Goal: Task Accomplishment & Management: Manage account settings

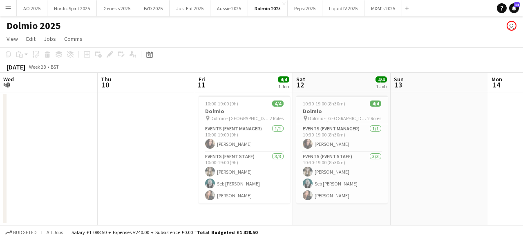
scroll to position [0, 205]
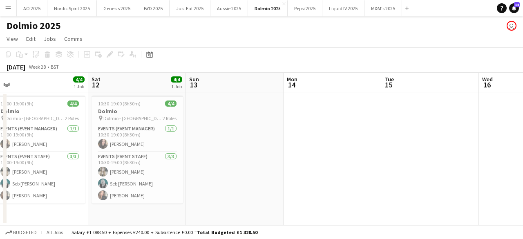
click at [8, 4] on button "Menu" at bounding box center [8, 8] width 16 height 16
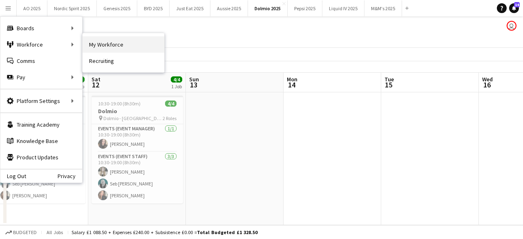
click at [94, 48] on link "My Workforce" at bounding box center [124, 44] width 82 height 16
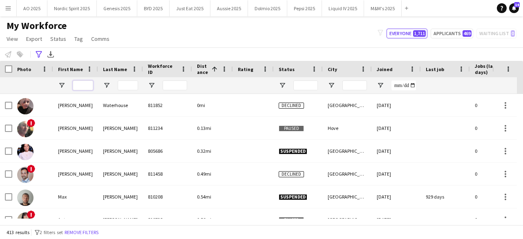
click at [83, 85] on input "First Name Filter Input" at bounding box center [83, 85] width 20 height 10
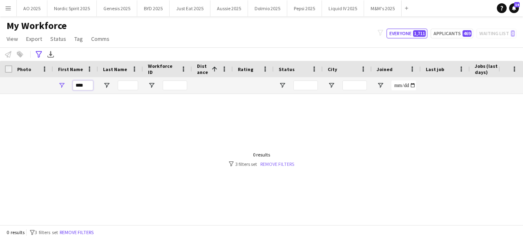
type input "****"
click at [268, 163] on link "Remove filters" at bounding box center [277, 164] width 34 height 6
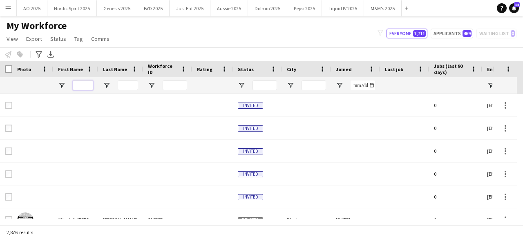
click at [88, 86] on input "First Name Filter Input" at bounding box center [83, 85] width 20 height 10
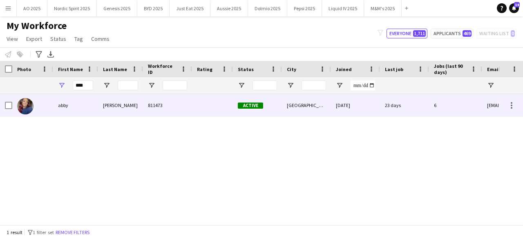
click at [25, 108] on img at bounding box center [25, 106] width 16 height 16
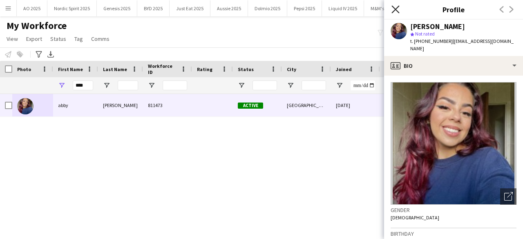
click at [395, 10] on icon at bounding box center [395, 9] width 8 height 8
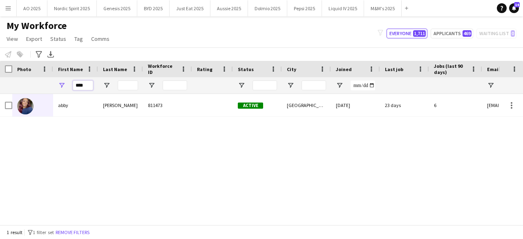
click at [87, 84] on input "****" at bounding box center [83, 85] width 20 height 10
click at [87, 83] on input "****" at bounding box center [83, 85] width 20 height 10
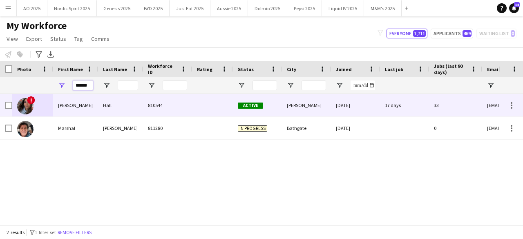
type input "******"
click at [31, 107] on img at bounding box center [25, 106] width 16 height 16
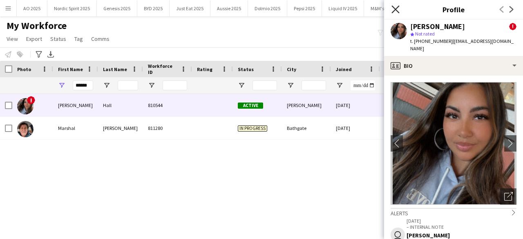
click at [396, 11] on icon "Close pop-in" at bounding box center [395, 9] width 8 height 8
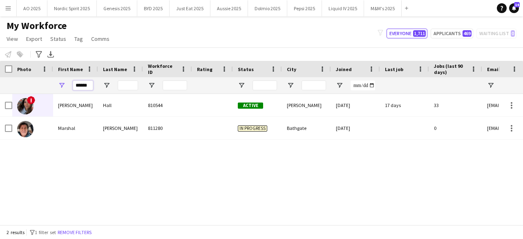
click at [85, 86] on input "******" at bounding box center [83, 85] width 20 height 10
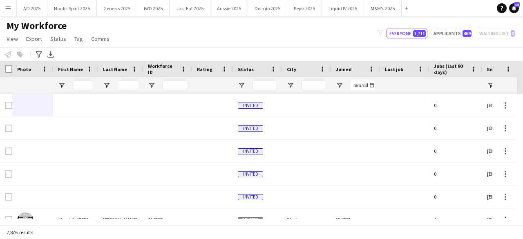
click at [10, 6] on button "Menu" at bounding box center [8, 8] width 16 height 16
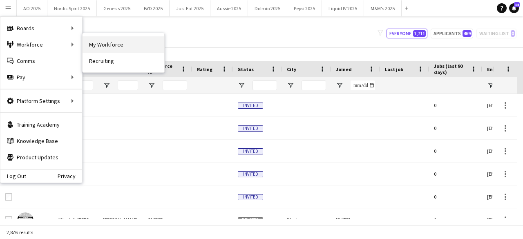
click at [94, 41] on link "My Workforce" at bounding box center [124, 44] width 82 height 16
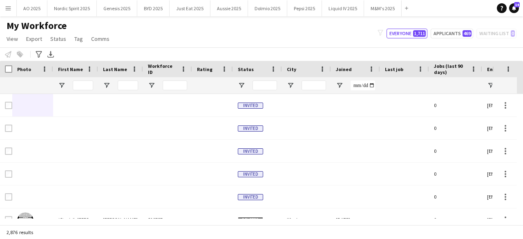
type input "**********"
click at [41, 54] on icon "Advanced filters" at bounding box center [39, 54] width 7 height 7
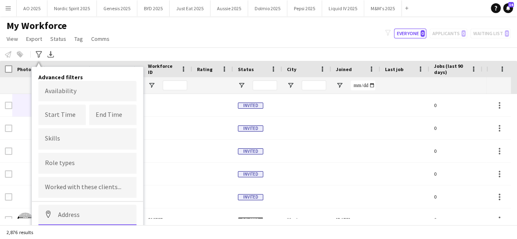
click at [74, 212] on input at bounding box center [87, 215] width 98 height 20
type input "**********"
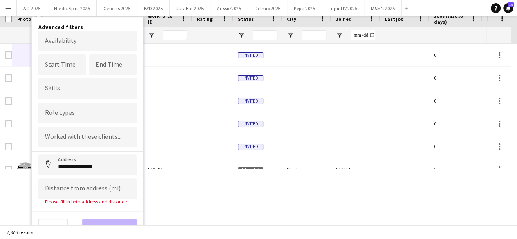
scroll to position [51, 0]
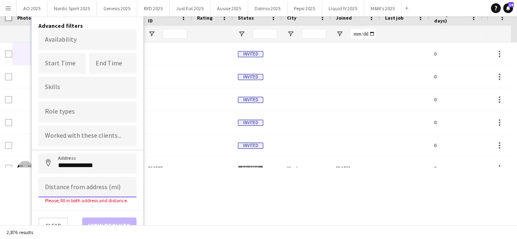
click at [85, 187] on input at bounding box center [87, 187] width 98 height 20
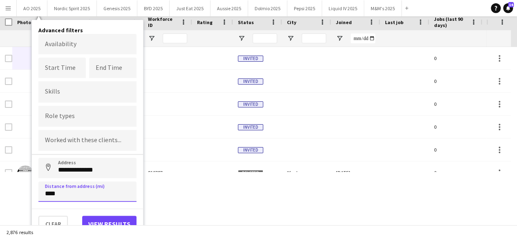
scroll to position [45, 0]
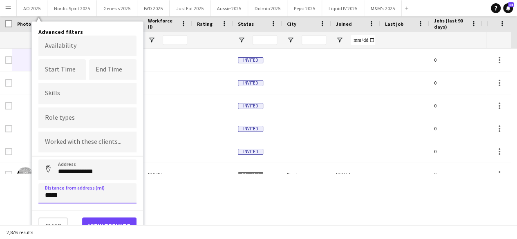
type input "*****"
click at [91, 217] on button "View results" at bounding box center [109, 225] width 54 height 16
type input "**********"
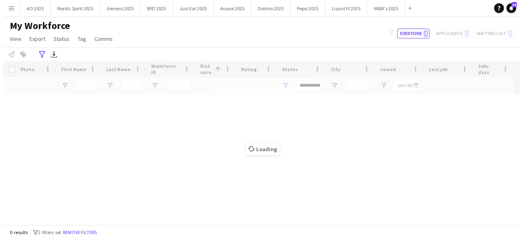
scroll to position [0, 0]
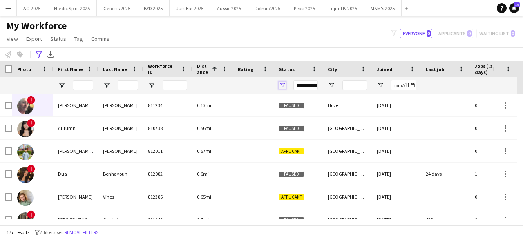
click at [283, 86] on span "Open Filter Menu" at bounding box center [282, 85] width 7 height 7
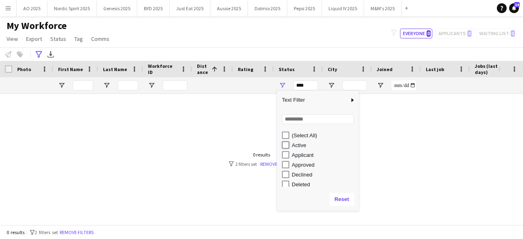
type input "**********"
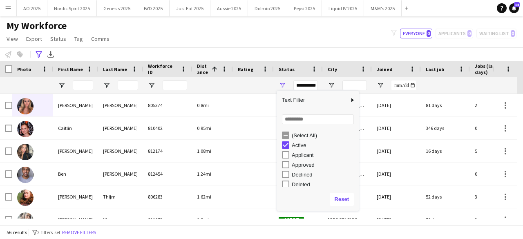
click at [286, 44] on div "My Workforce View Views Default view Compliance Log New view Update view Delete…" at bounding box center [261, 34] width 523 height 28
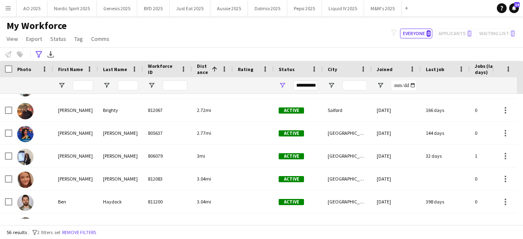
scroll to position [201, 0]
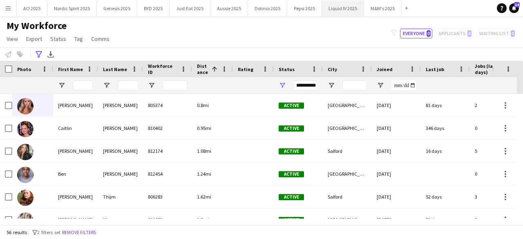
click at [333, 8] on button "Liquid IV 2025 Close" at bounding box center [343, 8] width 42 height 16
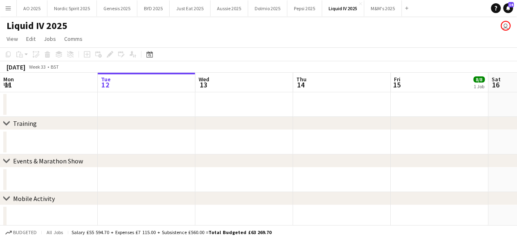
drag, startPoint x: 419, startPoint y: 114, endPoint x: 383, endPoint y: 127, distance: 38.3
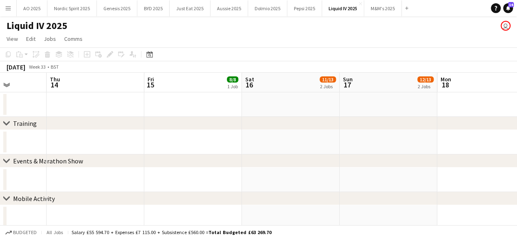
drag, startPoint x: 407, startPoint y: 133, endPoint x: 164, endPoint y: 144, distance: 243.4
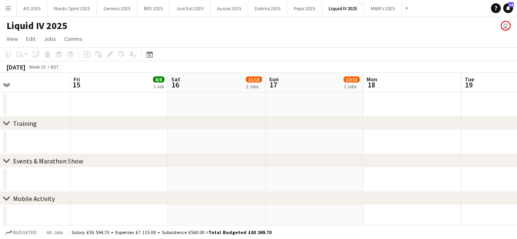
drag, startPoint x: 265, startPoint y: 132, endPoint x: 162, endPoint y: 133, distance: 102.6
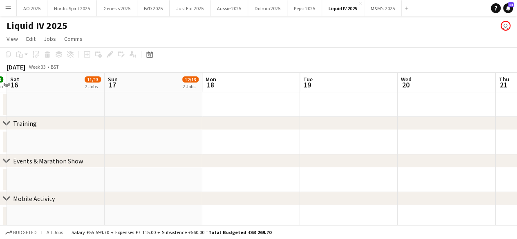
drag, startPoint x: 279, startPoint y: 138, endPoint x: 161, endPoint y: 128, distance: 117.7
drag, startPoint x: 269, startPoint y: 133, endPoint x: 113, endPoint y: 130, distance: 156.5
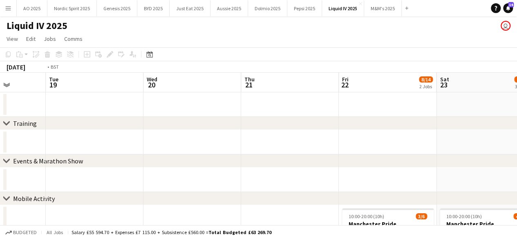
drag, startPoint x: 273, startPoint y: 139, endPoint x: 169, endPoint y: 139, distance: 103.8
drag, startPoint x: 259, startPoint y: 134, endPoint x: 174, endPoint y: 136, distance: 84.6
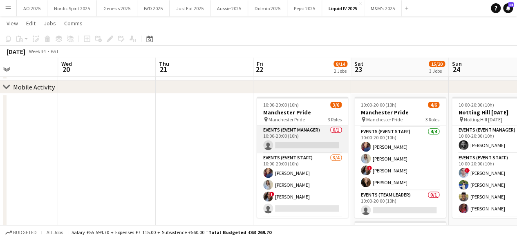
click at [302, 143] on app-card-role "Events (Event Manager) 0/1 10:00-20:00 (10h) single-neutral-actions" at bounding box center [303, 139] width 92 height 28
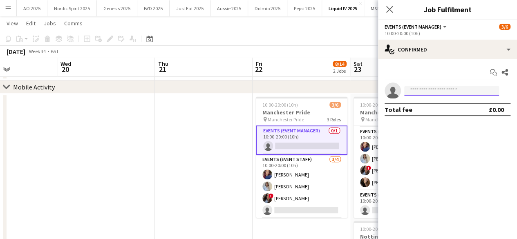
click at [418, 90] on input at bounding box center [451, 91] width 95 height 10
click at [228, 133] on app-date-cell at bounding box center [204, 226] width 98 height 265
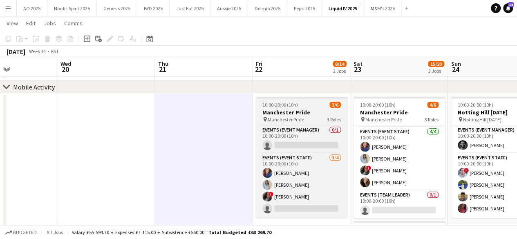
click at [276, 115] on h3 "Manchester Pride" at bounding box center [302, 112] width 92 height 7
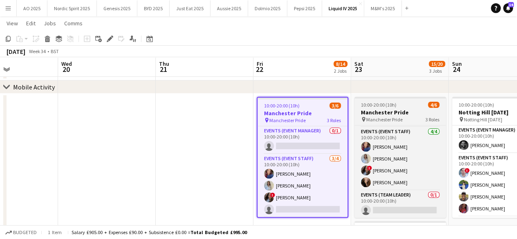
click at [373, 102] on span "10:00-20:00 (10h)" at bounding box center [379, 105] width 36 height 6
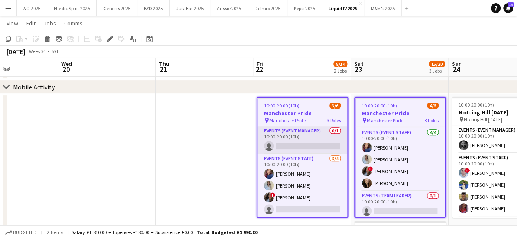
click at [289, 149] on app-card-role "Events (Event Manager) 0/1 10:00-20:00 (10h) single-neutral-actions" at bounding box center [302, 140] width 90 height 28
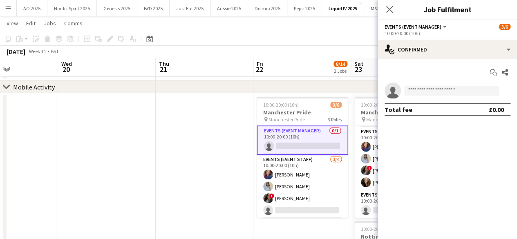
click at [214, 181] on app-date-cell at bounding box center [205, 226] width 98 height 265
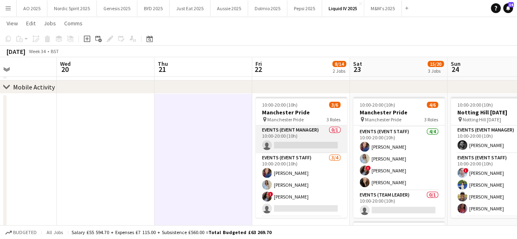
click at [299, 152] on app-card-role "Events (Event Manager) 0/1 10:00-20:00 (10h) single-neutral-actions" at bounding box center [301, 139] width 92 height 28
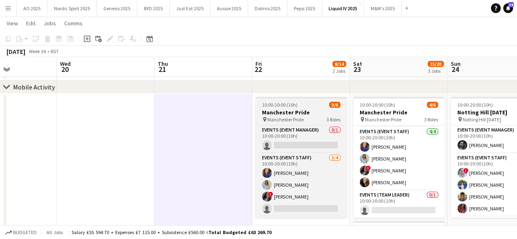
click at [313, 104] on div "10:00-20:00 (10h) 3/6" at bounding box center [301, 105] width 92 height 6
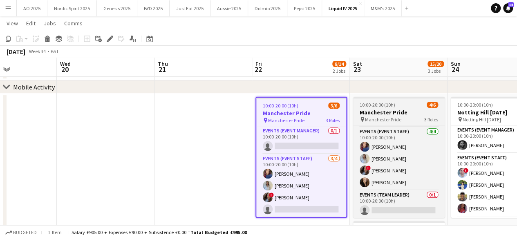
click at [382, 112] on h3 "Manchester Pride" at bounding box center [399, 112] width 92 height 7
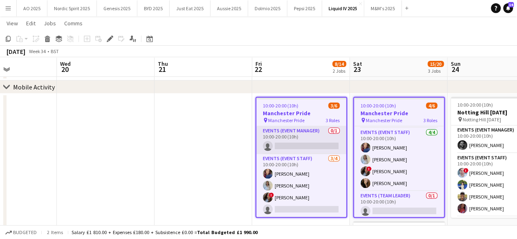
click at [293, 145] on app-card-role "Events (Event Manager) 0/1 10:00-20:00 (10h) single-neutral-actions" at bounding box center [301, 140] width 90 height 28
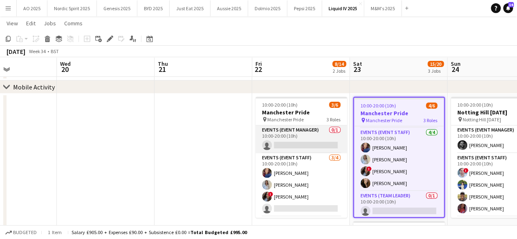
click at [293, 145] on app-card-role "Events (Event Manager) 0/1 10:00-20:00 (10h) single-neutral-actions" at bounding box center [301, 139] width 92 height 28
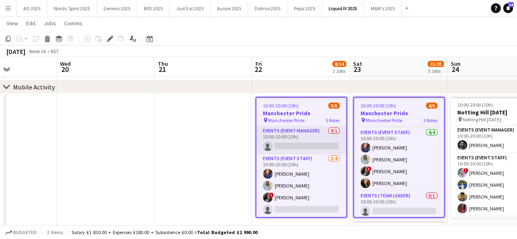
click at [293, 145] on app-card-role "Events (Event Manager) 0/1 10:00-20:00 (10h) single-neutral-actions" at bounding box center [301, 140] width 90 height 28
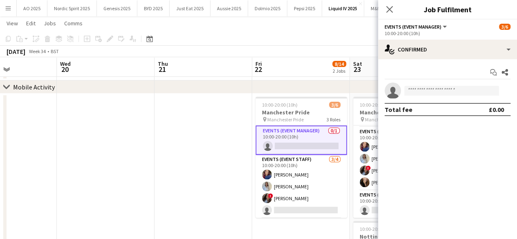
click at [419, 95] on app-invite-slot "single-neutral-actions" at bounding box center [447, 91] width 139 height 16
click at [419, 91] on input at bounding box center [451, 91] width 95 height 10
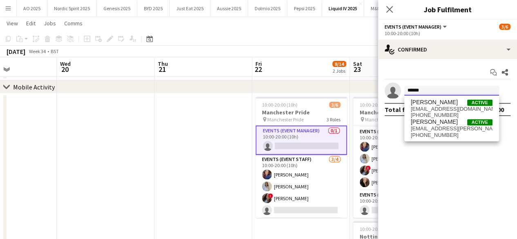
type input "******"
click at [423, 141] on mat-expansion-panel "check Confirmed Start chat Share single-neutral-actions ****** Total fee £0.00" at bounding box center [447, 149] width 139 height 180
click at [422, 89] on input "******" at bounding box center [451, 91] width 95 height 10
click at [423, 129] on span "[EMAIL_ADDRESS][PERSON_NAME][DOMAIN_NAME]" at bounding box center [452, 128] width 82 height 7
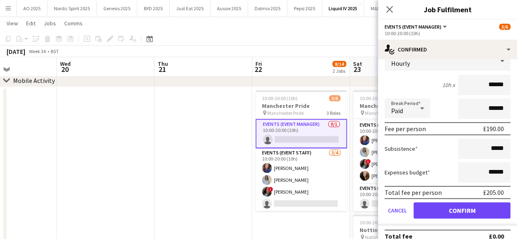
scroll to position [69, 0]
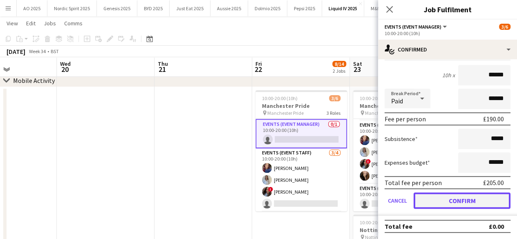
click at [476, 195] on button "Confirm" at bounding box center [462, 200] width 97 height 16
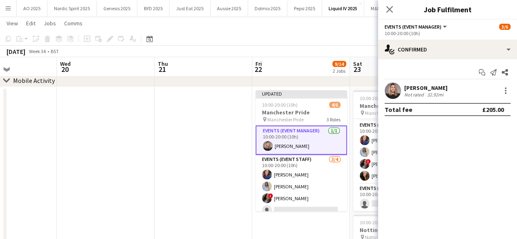
scroll to position [0, 0]
click at [221, 161] on app-date-cell at bounding box center [203, 219] width 98 height 265
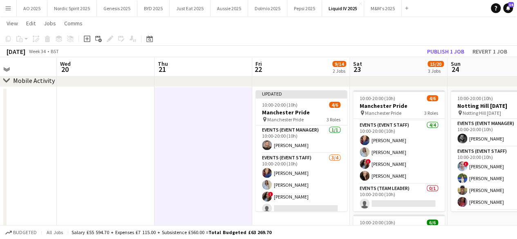
scroll to position [0, 238]
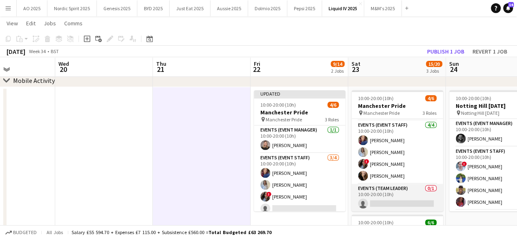
click at [381, 204] on app-card-role "Events (Team Leader) 0/1 10:00-20:00 (10h) single-neutral-actions" at bounding box center [397, 198] width 92 height 28
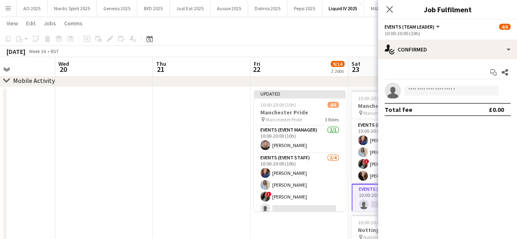
scroll to position [0, 238]
click at [188, 189] on app-date-cell at bounding box center [201, 219] width 98 height 265
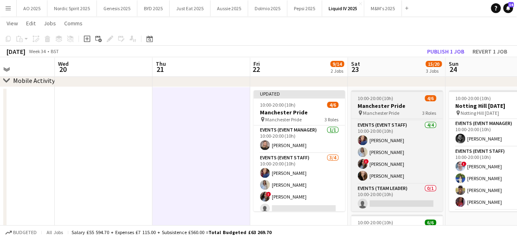
scroll to position [0, 0]
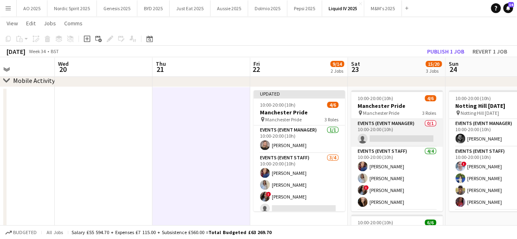
click at [411, 137] on app-card-role "Events (Event Manager) 0/1 10:00-20:00 (10h) single-neutral-actions" at bounding box center [397, 133] width 92 height 28
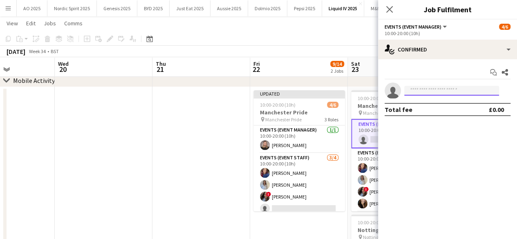
click at [452, 91] on input at bounding box center [451, 91] width 95 height 10
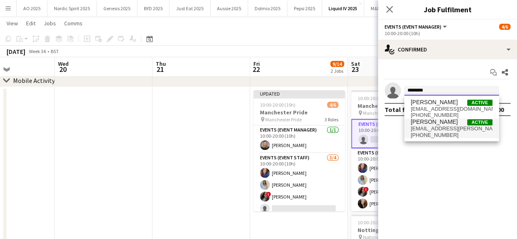
type input "********"
click at [435, 127] on span "[EMAIL_ADDRESS][PERSON_NAME][DOMAIN_NAME]" at bounding box center [452, 128] width 82 height 7
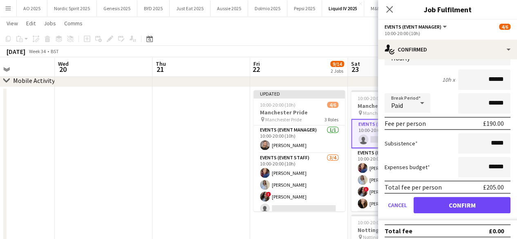
scroll to position [69, 0]
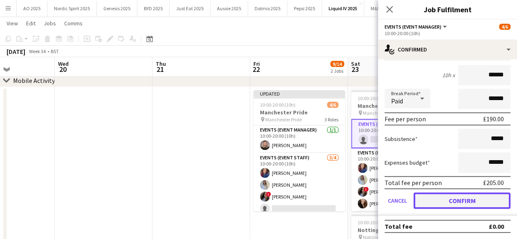
click at [481, 194] on button "Confirm" at bounding box center [462, 200] width 97 height 16
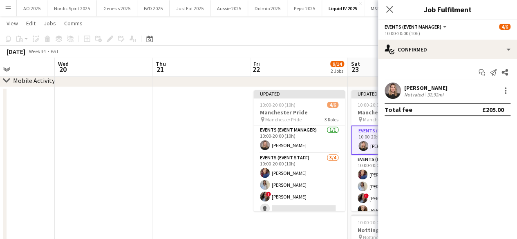
scroll to position [0, 0]
click at [198, 145] on app-date-cell at bounding box center [201, 219] width 98 height 265
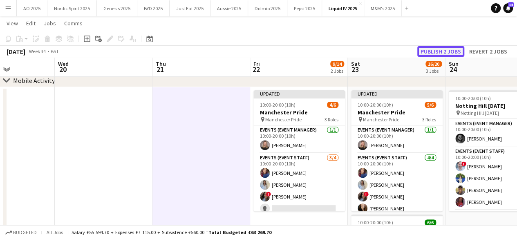
click at [427, 52] on button "Publish 2 jobs" at bounding box center [440, 51] width 47 height 11
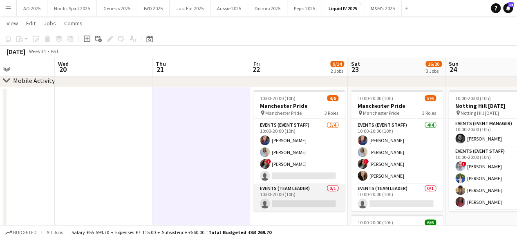
scroll to position [0, 239]
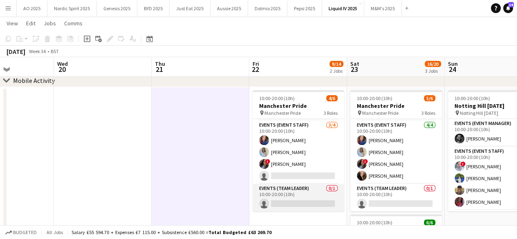
click at [305, 200] on app-card-role "Events (Team Leader) 0/1 10:00-20:00 (10h) single-neutral-actions" at bounding box center [299, 198] width 92 height 28
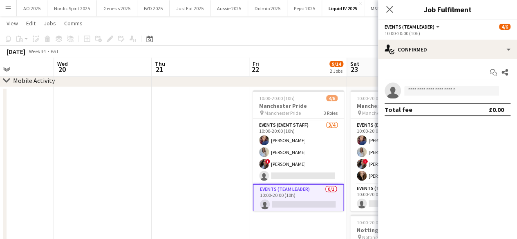
click at [181, 164] on app-date-cell at bounding box center [201, 219] width 98 height 265
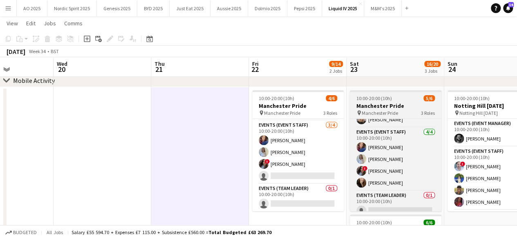
scroll to position [26, 0]
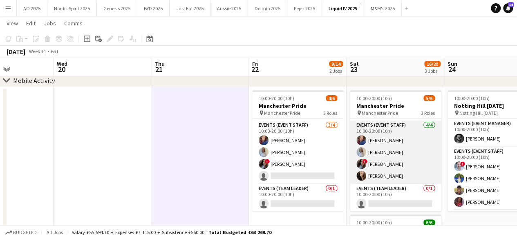
click at [361, 140] on app-user-avatar at bounding box center [361, 140] width 10 height 10
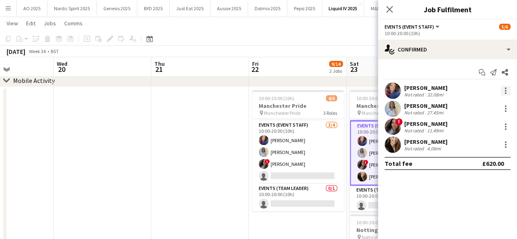
click at [503, 92] on div at bounding box center [506, 91] width 10 height 10
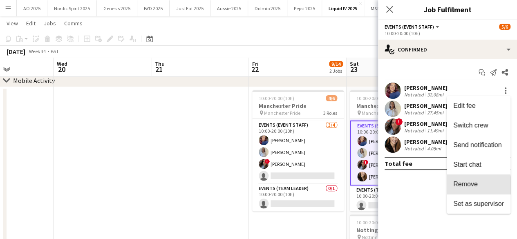
click at [464, 188] on button "Remove" at bounding box center [479, 184] width 64 height 20
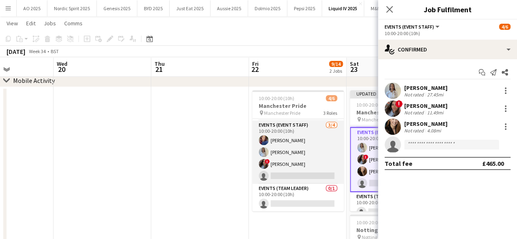
click at [266, 139] on app-user-avatar at bounding box center [264, 140] width 10 height 10
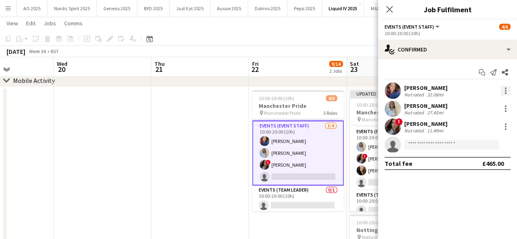
click at [507, 88] on div at bounding box center [506, 91] width 10 height 10
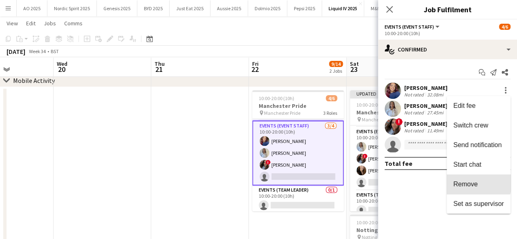
click at [470, 182] on span "Remove" at bounding box center [465, 184] width 25 height 7
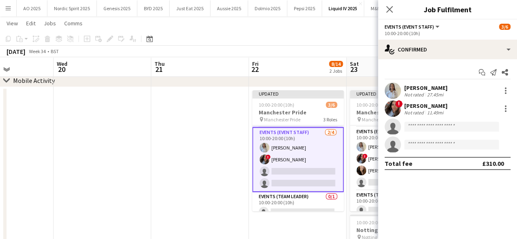
click at [209, 173] on app-date-cell at bounding box center [200, 219] width 98 height 265
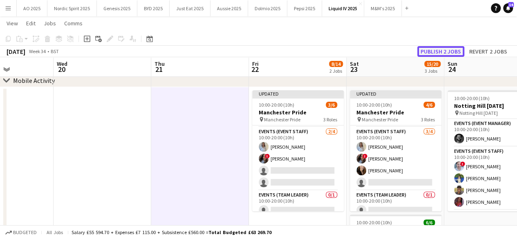
click at [432, 47] on button "Publish 2 jobs" at bounding box center [440, 51] width 47 height 11
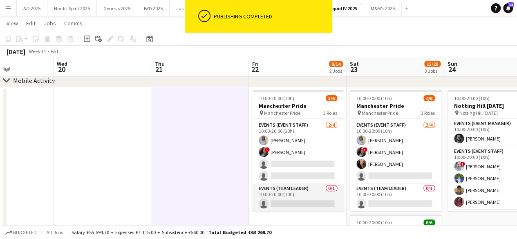
click at [300, 206] on app-card-role "Events (Team Leader) 0/1 10:00-20:00 (10h) single-neutral-actions" at bounding box center [298, 198] width 92 height 28
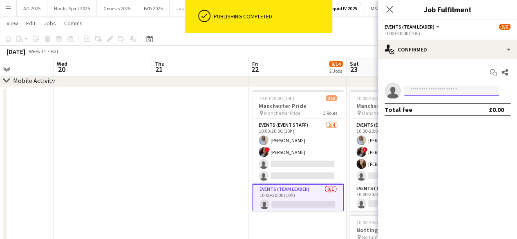
click at [420, 94] on input at bounding box center [451, 91] width 95 height 10
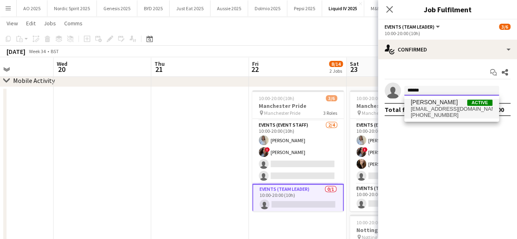
type input "******"
click at [421, 102] on span "[PERSON_NAME]" at bounding box center [434, 102] width 47 height 7
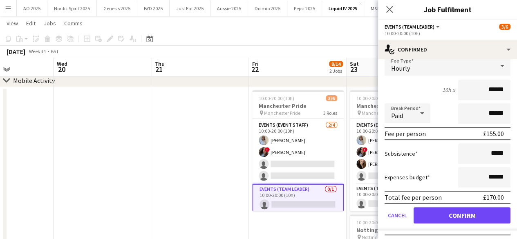
scroll to position [69, 0]
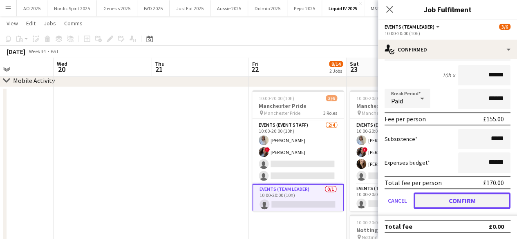
click at [472, 206] on button "Confirm" at bounding box center [462, 200] width 97 height 16
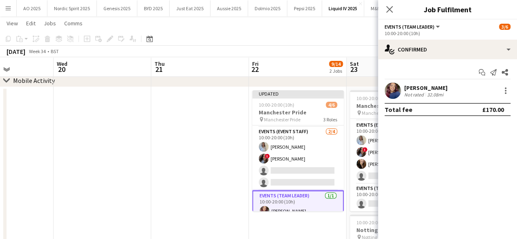
scroll to position [0, 240]
click at [214, 224] on app-date-cell at bounding box center [200, 219] width 98 height 265
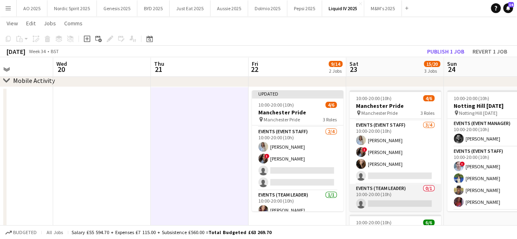
click at [386, 203] on app-card-role "Events (Team Leader) 0/1 10:00-20:00 (10h) single-neutral-actions" at bounding box center [395, 198] width 92 height 28
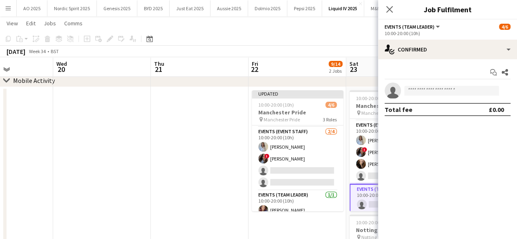
click at [431, 83] on app-invite-slot "single-neutral-actions" at bounding box center [447, 91] width 139 height 16
click at [431, 89] on input at bounding box center [451, 91] width 95 height 10
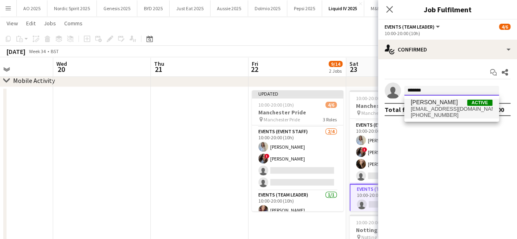
type input "*******"
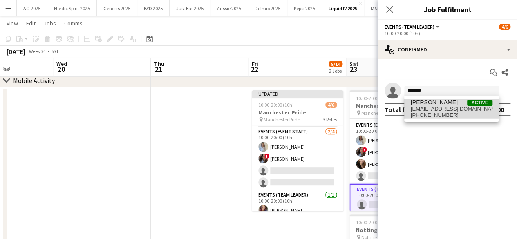
click at [429, 111] on span "[EMAIL_ADDRESS][DOMAIN_NAME]" at bounding box center [452, 109] width 82 height 7
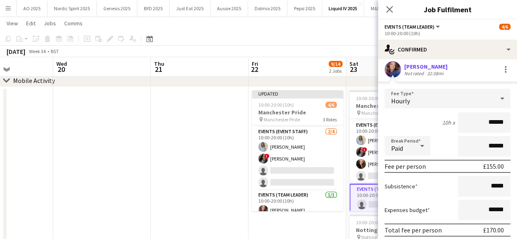
scroll to position [69, 0]
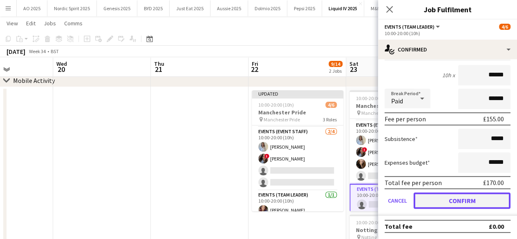
click at [481, 200] on button "Confirm" at bounding box center [462, 200] width 97 height 16
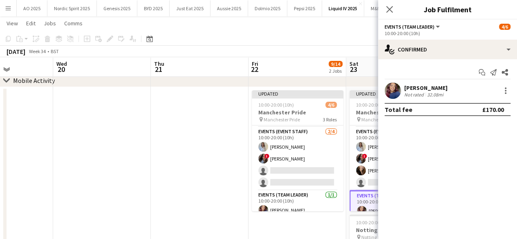
scroll to position [0, 0]
click at [199, 167] on app-date-cell at bounding box center [200, 219] width 98 height 265
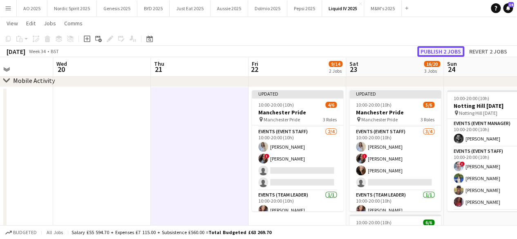
click at [436, 49] on button "Publish 2 jobs" at bounding box center [440, 51] width 47 height 11
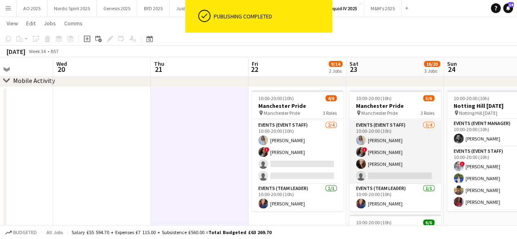
click at [379, 173] on app-card-role "Events (Event Staff) [DATE] 10:00-20:00 (10h) [PERSON_NAME] ! [PERSON_NAME] [PE…" at bounding box center [395, 152] width 92 height 63
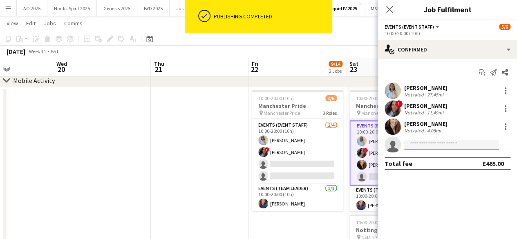
click at [430, 145] on input at bounding box center [451, 145] width 95 height 10
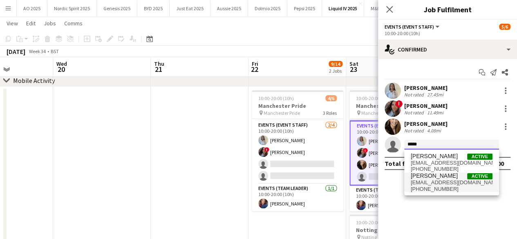
type input "*****"
click at [428, 177] on span "[PERSON_NAME]" at bounding box center [434, 175] width 47 height 7
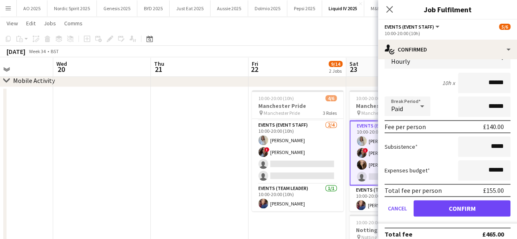
scroll to position [116, 0]
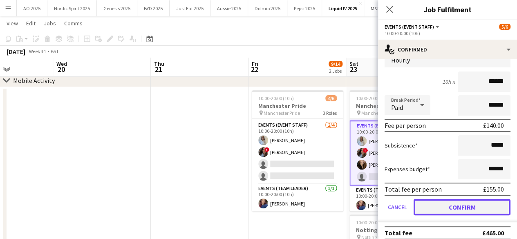
click at [485, 206] on button "Confirm" at bounding box center [462, 207] width 97 height 16
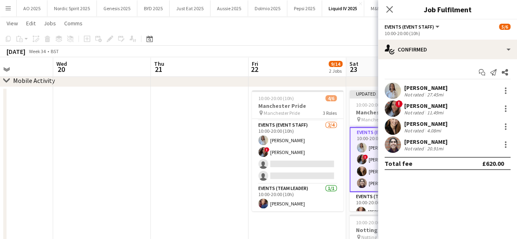
scroll to position [0, 0]
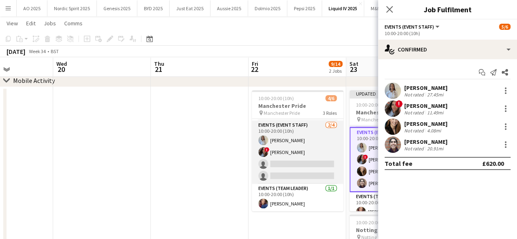
click at [299, 165] on app-card-role "Events (Event Staff) [DATE] 10:00-20:00 (10h) [PERSON_NAME] ! [PERSON_NAME] sin…" at bounding box center [298, 152] width 92 height 63
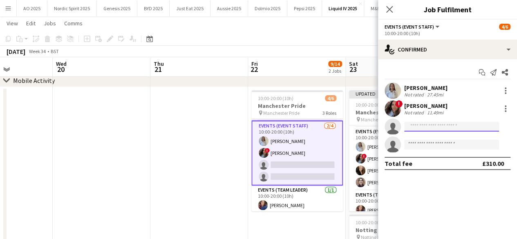
click at [425, 129] on input at bounding box center [451, 127] width 95 height 10
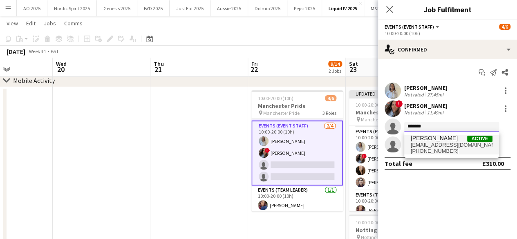
type input "*******"
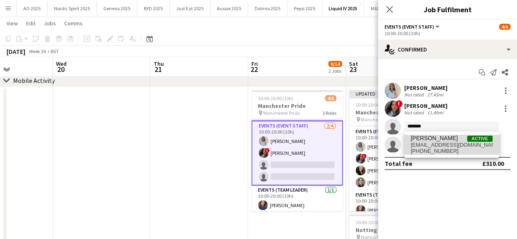
click at [431, 139] on span "[PERSON_NAME]" at bounding box center [434, 138] width 47 height 7
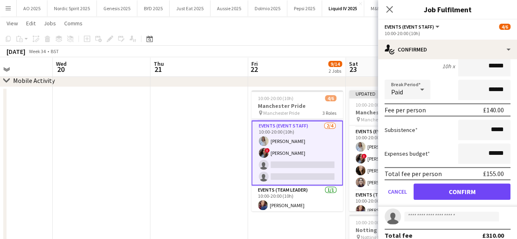
scroll to position [123, 0]
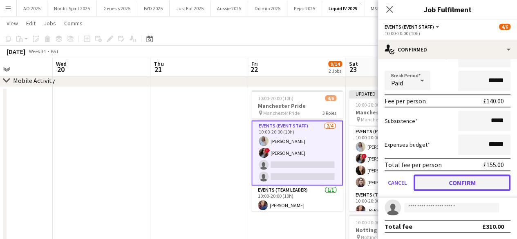
click at [481, 183] on button "Confirm" at bounding box center [462, 182] width 97 height 16
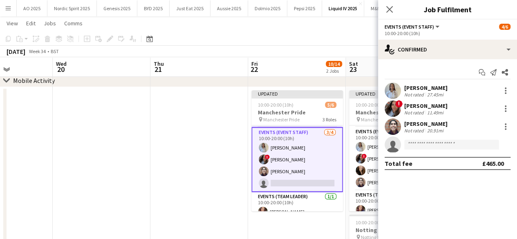
click at [264, 144] on app-user-avatar at bounding box center [264, 148] width 10 height 10
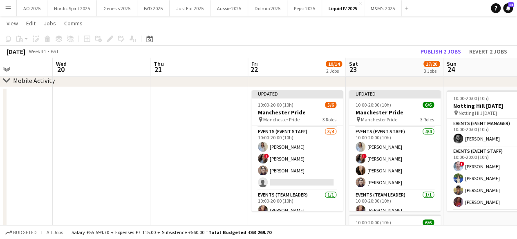
click at [440, 46] on div "[DATE] Week 34 • BST Publish 2 jobs Revert 2 jobs" at bounding box center [258, 51] width 517 height 11
click at [440, 51] on button "Publish 2 jobs" at bounding box center [440, 51] width 47 height 11
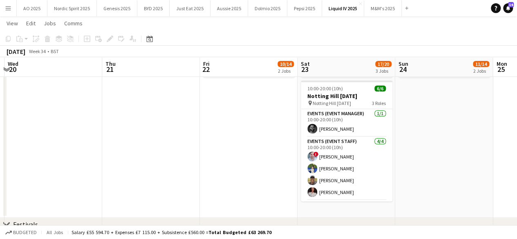
drag, startPoint x: 463, startPoint y: 129, endPoint x: 404, endPoint y: 135, distance: 60.0
click at [404, 135] on app-calendar-viewport "Sun 17 12/13 2 Jobs Mon 18 Tue 19 Wed 20 Thu 21 Fri 22 10/14 2 Jobs Sat 23 17/2…" at bounding box center [258, 172] width 517 height 782
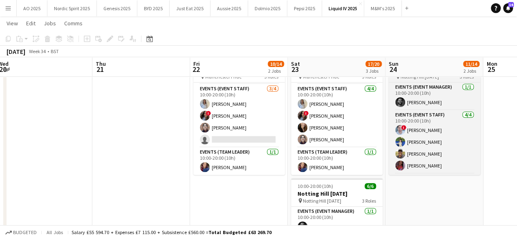
scroll to position [26, 0]
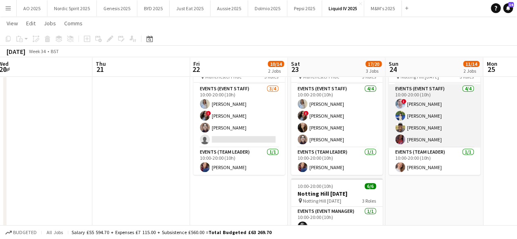
click at [400, 141] on app-user-avatar at bounding box center [400, 139] width 10 height 10
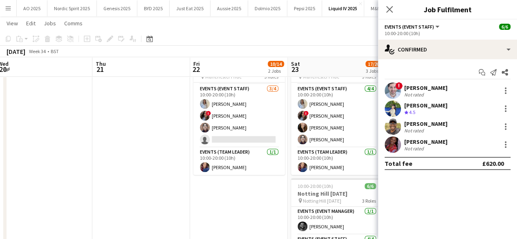
click at [396, 144] on app-user-avatar at bounding box center [393, 144] width 16 height 16
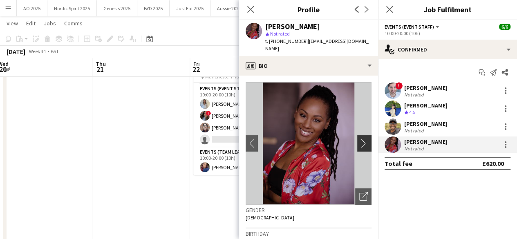
click at [359, 139] on app-icon "chevron-right" at bounding box center [365, 143] width 13 height 9
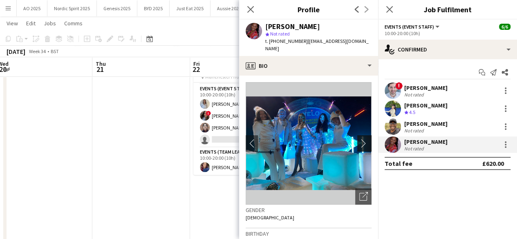
click at [359, 139] on app-icon "chevron-right" at bounding box center [365, 143] width 13 height 9
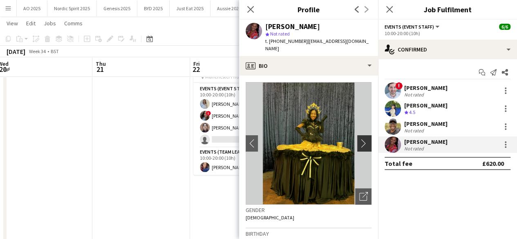
click at [359, 139] on app-icon "chevron-right" at bounding box center [365, 143] width 13 height 9
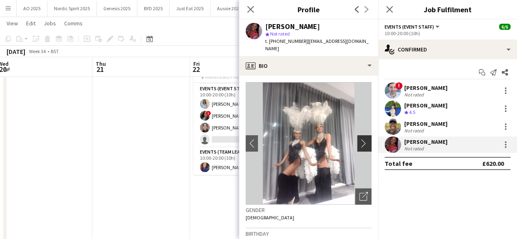
click at [359, 139] on app-icon "chevron-right" at bounding box center [365, 143] width 13 height 9
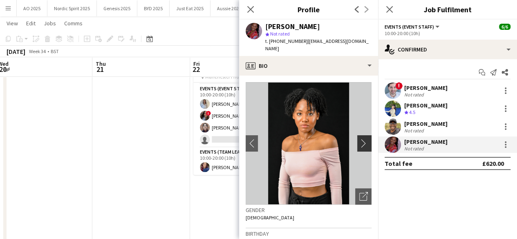
click at [359, 139] on app-icon "chevron-right" at bounding box center [365, 143] width 13 height 9
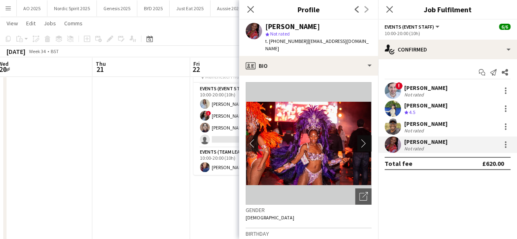
click at [359, 139] on app-icon "chevron-right" at bounding box center [365, 143] width 13 height 9
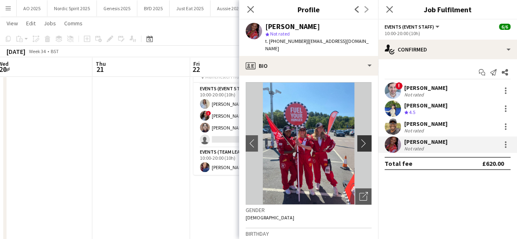
click at [359, 139] on app-icon "chevron-right" at bounding box center [365, 143] width 13 height 9
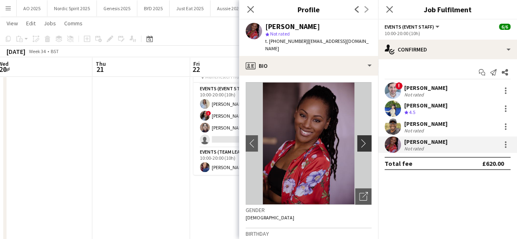
click at [359, 139] on app-icon "chevron-right" at bounding box center [365, 143] width 13 height 9
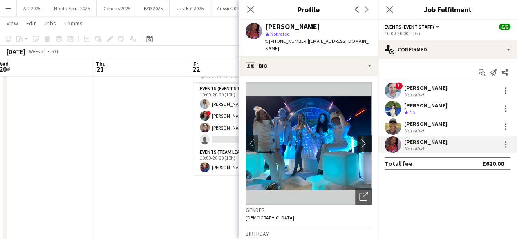
click at [359, 139] on app-icon "chevron-right" at bounding box center [365, 143] width 13 height 9
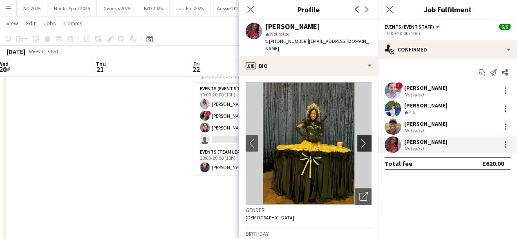
click at [359, 139] on app-icon "chevron-right" at bounding box center [365, 143] width 13 height 9
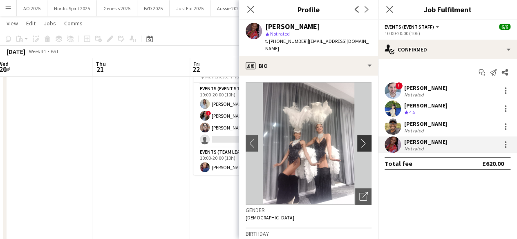
click at [359, 139] on app-icon "chevron-right" at bounding box center [365, 143] width 13 height 9
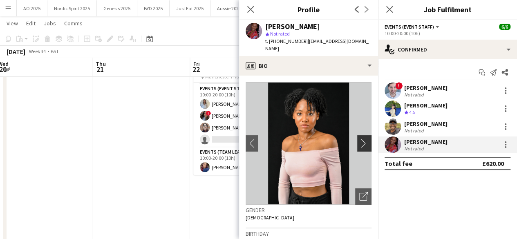
click at [359, 139] on app-icon "chevron-right" at bounding box center [365, 143] width 13 height 9
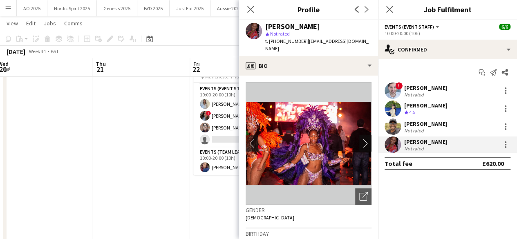
scroll to position [0, 297]
click at [204, 207] on app-date-cell "10:00-20:00 (10h) 5/6 Manchester Pride pin Manchester Pride 3 Roles Events (Eve…" at bounding box center [240, 183] width 98 height 265
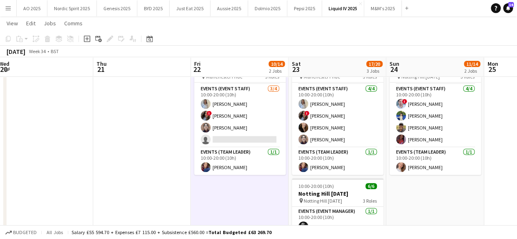
click at [9, 11] on app-icon "Menu" at bounding box center [8, 8] width 7 height 7
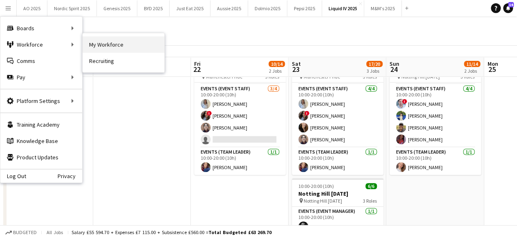
click at [101, 45] on link "My Workforce" at bounding box center [124, 44] width 82 height 16
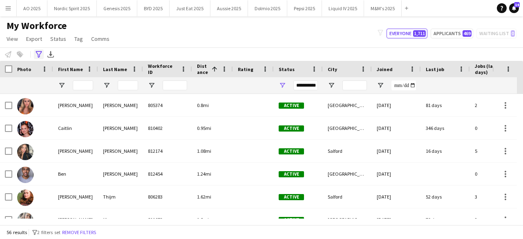
click at [42, 54] on div "Advanced filters" at bounding box center [39, 54] width 10 height 10
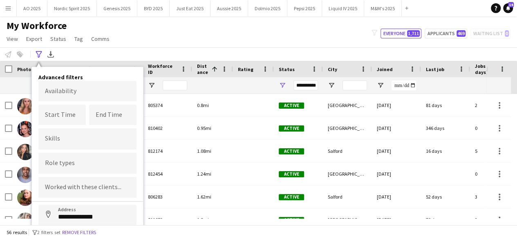
click at [83, 94] on body "Menu Boards Boards Boards All jobs Status Workforce Workforce My Workforce Recr…" at bounding box center [258, 119] width 517 height 239
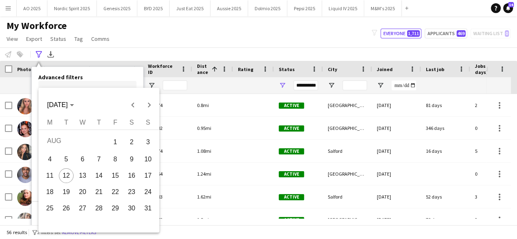
click at [114, 188] on span "22" at bounding box center [115, 192] width 15 height 15
type input "**********"
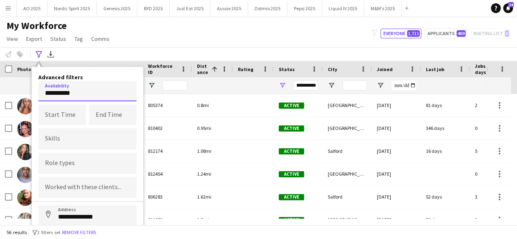
scroll to position [45, 0]
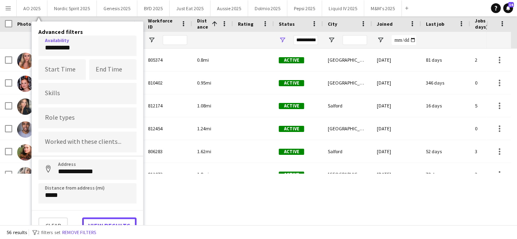
click at [121, 223] on button "View results" at bounding box center [109, 225] width 54 height 16
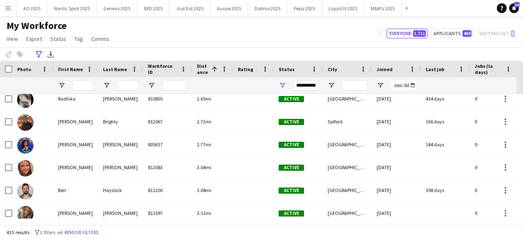
scroll to position [174, 0]
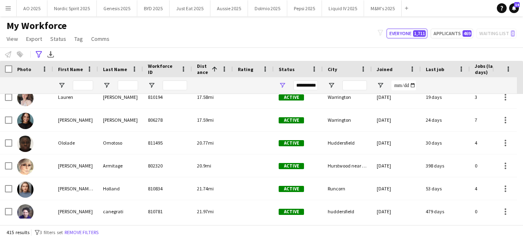
click at [132, 43] on div "My Workforce View Views Default view Compliance Log New view Update view Delete…" at bounding box center [261, 34] width 523 height 28
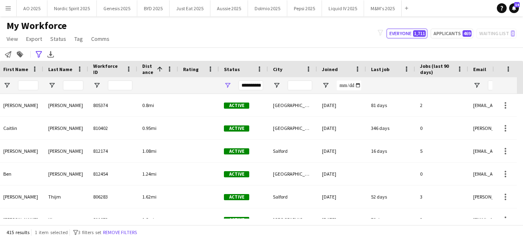
scroll to position [0, 171]
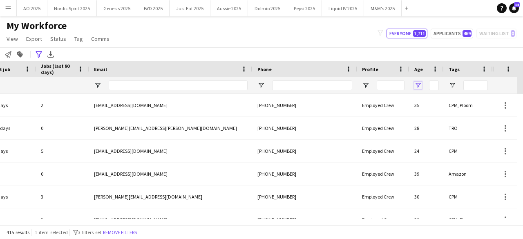
click at [416, 88] on span "Open Filter Menu" at bounding box center [417, 85] width 7 height 7
click at [429, 101] on div "Greater than" at bounding box center [446, 101] width 50 height 6
click at [427, 113] on input "Filter Value" at bounding box center [448, 114] width 63 height 10
type input "**"
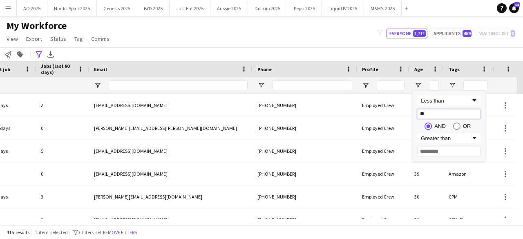
type input "**"
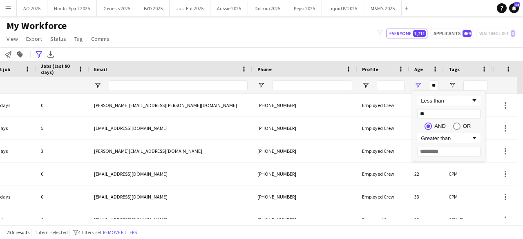
click at [320, 40] on div "My Workforce View Views Default view Compliance Log New view Update view Delete…" at bounding box center [261, 34] width 523 height 28
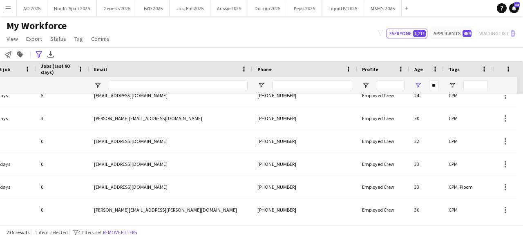
scroll to position [33, 0]
drag, startPoint x: 245, startPoint y: 218, endPoint x: 236, endPoint y: 221, distance: 10.0
click at [236, 221] on div "Workforce Details City Joined Last job" at bounding box center [261, 143] width 523 height 164
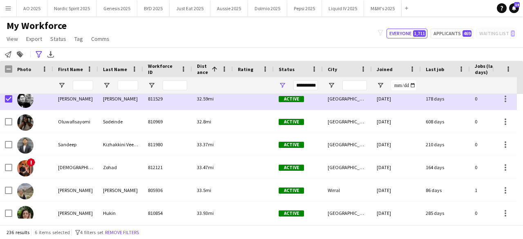
scroll to position [888, 0]
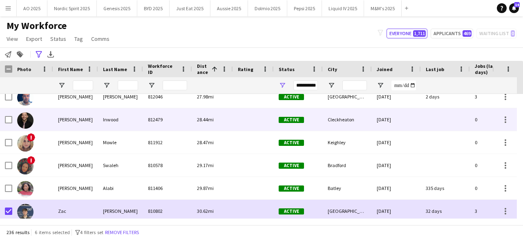
click at [28, 118] on img at bounding box center [25, 120] width 16 height 16
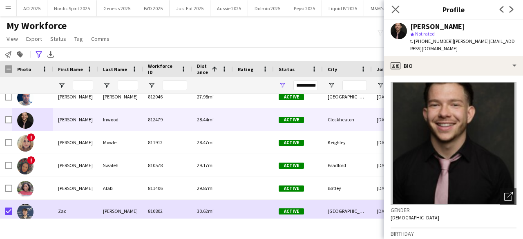
click at [393, 4] on app-icon "Close pop-in" at bounding box center [396, 10] width 12 height 12
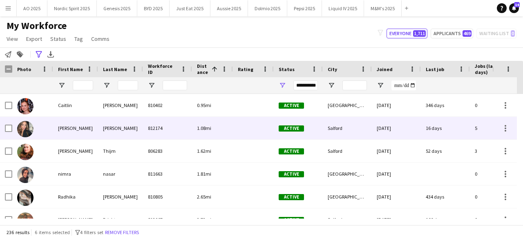
click at [21, 132] on img at bounding box center [25, 129] width 16 height 16
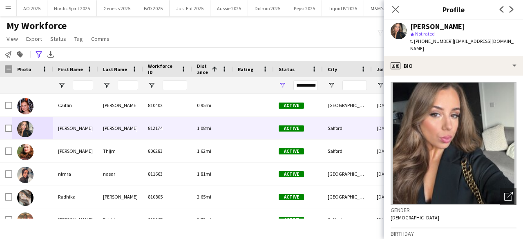
click at [204, 42] on div "My Workforce View Views Default view Compliance Log New view Update view Delete…" at bounding box center [261, 34] width 523 height 28
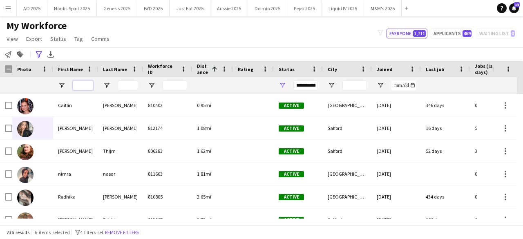
click at [84, 85] on input "First Name Filter Input" at bounding box center [83, 85] width 20 height 10
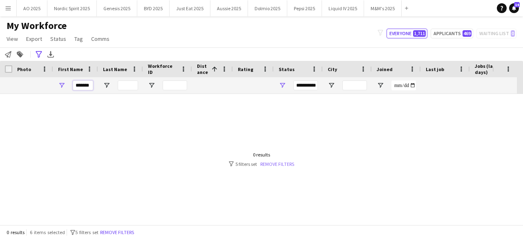
type input "*******"
click at [271, 163] on link "Remove filters" at bounding box center [277, 164] width 34 height 6
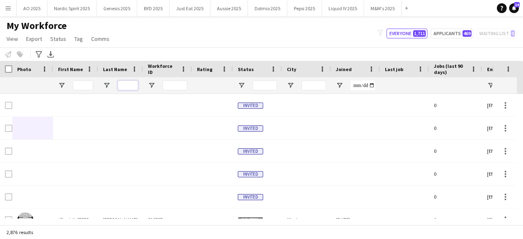
click at [123, 85] on input "Last Name Filter Input" at bounding box center [128, 85] width 20 height 10
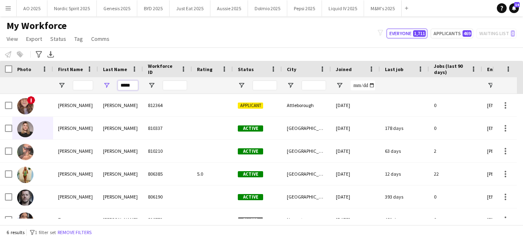
type input "*****"
click at [80, 85] on input "First Name Filter Input" at bounding box center [83, 85] width 20 height 10
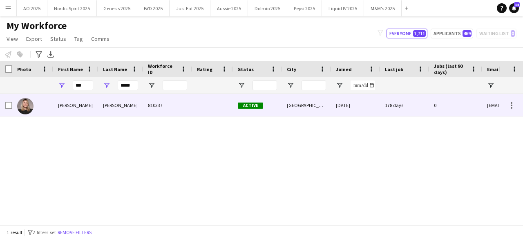
click at [28, 108] on img at bounding box center [25, 106] width 16 height 16
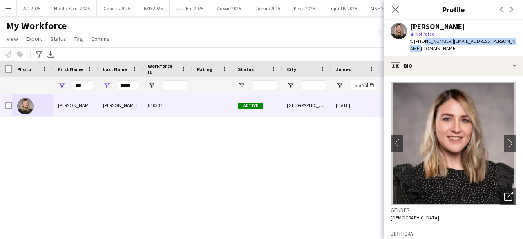
drag, startPoint x: 422, startPoint y: 42, endPoint x: 520, endPoint y: 47, distance: 98.6
click at [520, 47] on div "[PERSON_NAME] star Not rated t. [PHONE_NUMBER] | [EMAIL_ADDRESS][PERSON_NAME][D…" at bounding box center [453, 38] width 139 height 36
copy div "7802773364 | [EMAIL_ADDRESS][PERSON_NAME][DOMAIN_NAME]"
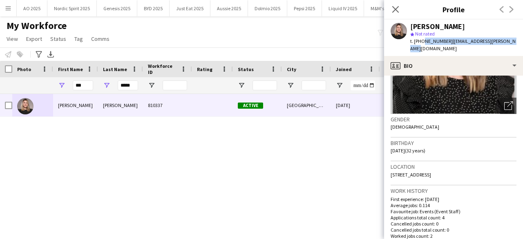
scroll to position [99, 0]
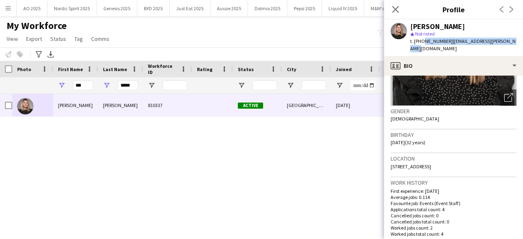
drag, startPoint x: 480, startPoint y: 159, endPoint x: 390, endPoint y: 164, distance: 90.4
click at [390, 164] on app-crew-profile-bio "chevron-left chevron-right Open photos pop-in Gender [DEMOGRAPHIC_DATA] Birthda…" at bounding box center [453, 157] width 139 height 163
copy span "[STREET_ADDRESS]"
click at [91, 86] on input "***" at bounding box center [83, 85] width 20 height 10
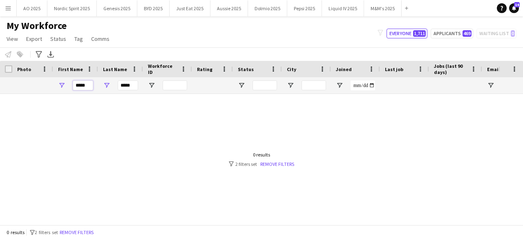
type input "*****"
click at [129, 86] on input "*****" at bounding box center [128, 85] width 20 height 10
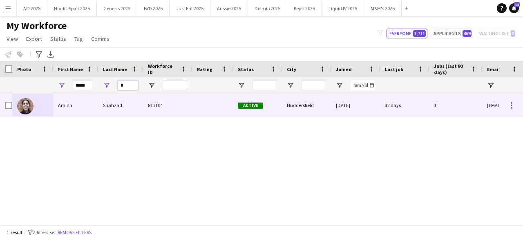
type input "*"
click at [29, 103] on img at bounding box center [25, 106] width 16 height 16
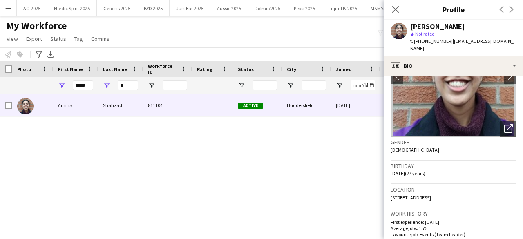
scroll to position [69, 0]
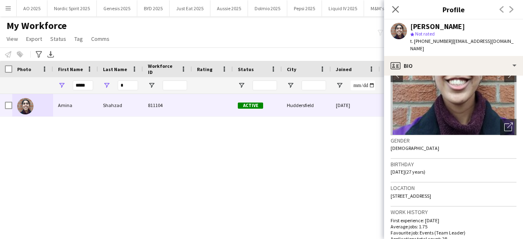
drag, startPoint x: 478, startPoint y: 187, endPoint x: 389, endPoint y: 190, distance: 89.1
click at [389, 190] on app-crew-profile-bio "chevron-left chevron-right Open photos pop-in Gender [DEMOGRAPHIC_DATA] Birthda…" at bounding box center [453, 157] width 139 height 163
copy span "[STREET_ADDRESS]"
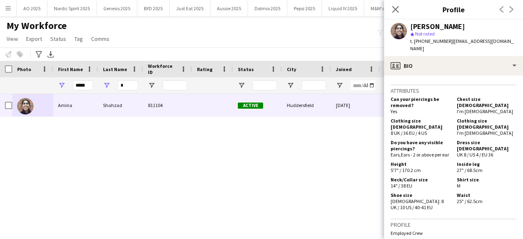
scroll to position [439, 0]
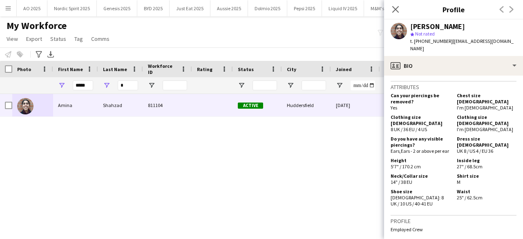
click at [420, 42] on span "t. [PHONE_NUMBER]" at bounding box center [431, 41] width 42 height 6
click at [423, 42] on span "t. [PHONE_NUMBER]" at bounding box center [431, 41] width 42 height 6
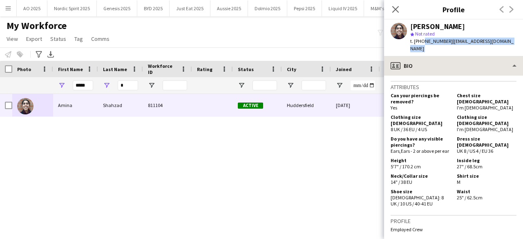
drag, startPoint x: 421, startPoint y: 42, endPoint x: 499, endPoint y: 51, distance: 77.8
click at [499, 51] on app-crew-profile "Close pop-in Profile Previous Next [PERSON_NAME] star Not rated t. [PHONE_NUMBE…" at bounding box center [453, 119] width 139 height 239
copy app-crew-profile "7468292669 | [EMAIL_ADDRESS][DOMAIN_NAME] profile"
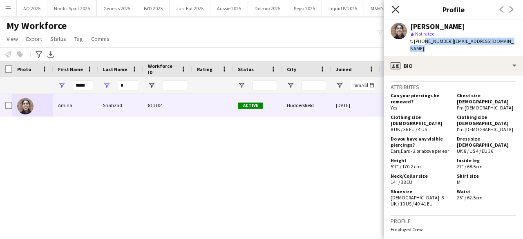
click at [396, 13] on app-icon "Close pop-in" at bounding box center [396, 10] width 12 height 12
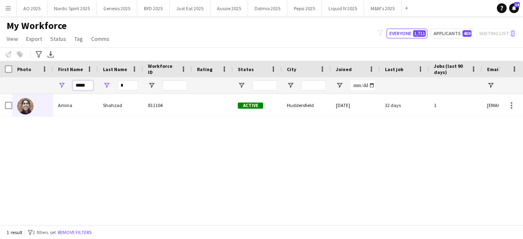
click at [81, 87] on input "*****" at bounding box center [83, 85] width 20 height 10
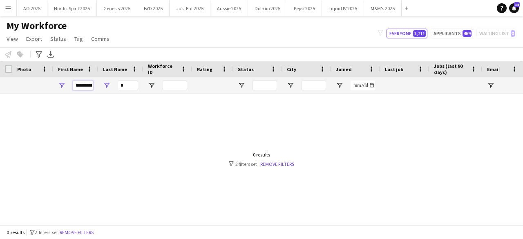
type input "*********"
click at [126, 84] on input "*" at bounding box center [128, 85] width 20 height 10
click at [87, 82] on input "*********" at bounding box center [83, 85] width 20 height 10
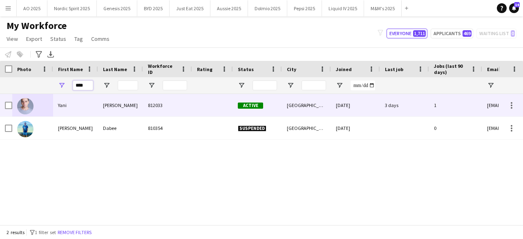
type input "****"
click at [25, 105] on img at bounding box center [25, 106] width 16 height 16
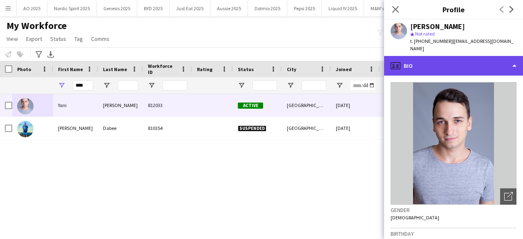
click at [410, 63] on div "profile Bio" at bounding box center [453, 66] width 139 height 20
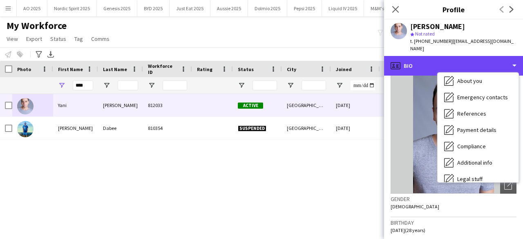
scroll to position [110, 0]
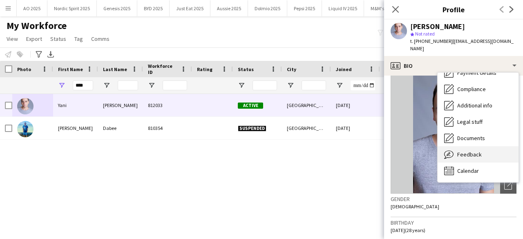
click at [471, 151] on span "Feedback" at bounding box center [469, 154] width 25 height 7
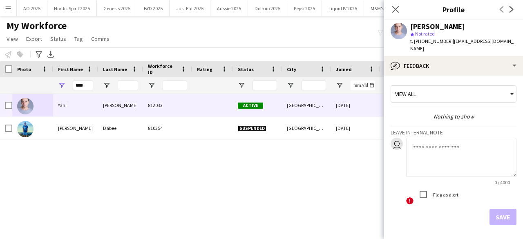
click at [435, 143] on textarea at bounding box center [461, 157] width 110 height 39
paste textarea "**********"
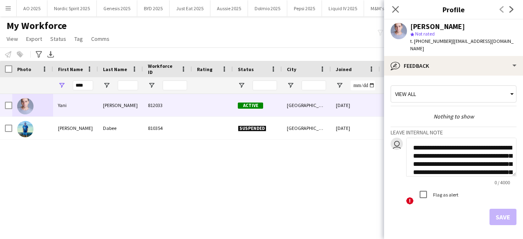
scroll to position [270, 0]
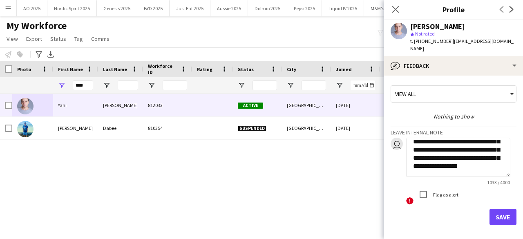
type textarea "**********"
click at [501, 209] on button "Save" at bounding box center [503, 217] width 27 height 16
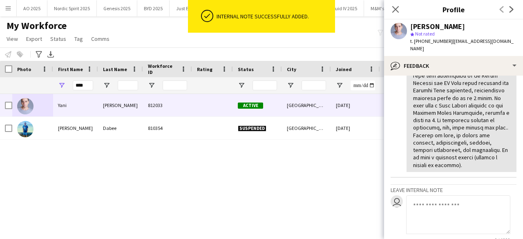
scroll to position [201, 0]
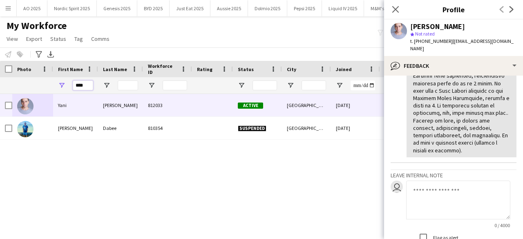
click at [79, 88] on input "****" at bounding box center [83, 85] width 20 height 10
click at [80, 88] on input "****" at bounding box center [83, 85] width 20 height 10
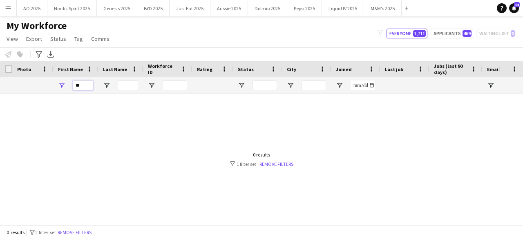
type input "*"
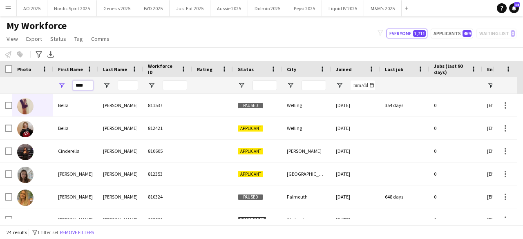
type input "****"
click at [122, 84] on input "Last Name Filter Input" at bounding box center [128, 85] width 20 height 10
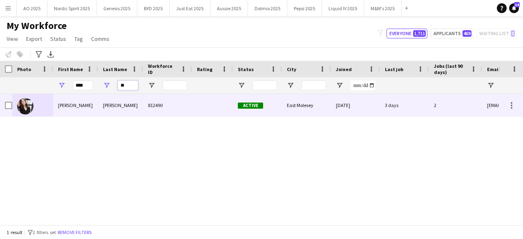
type input "**"
click at [21, 105] on img at bounding box center [25, 106] width 16 height 16
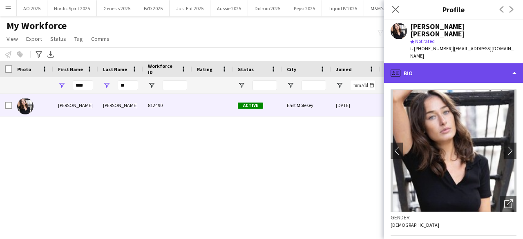
click at [464, 63] on div "profile Bio" at bounding box center [453, 73] width 139 height 20
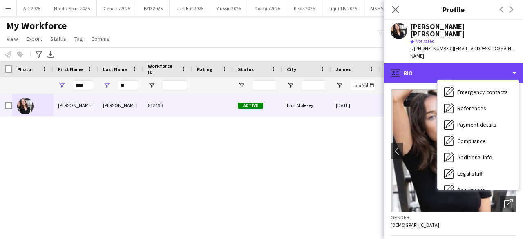
scroll to position [110, 0]
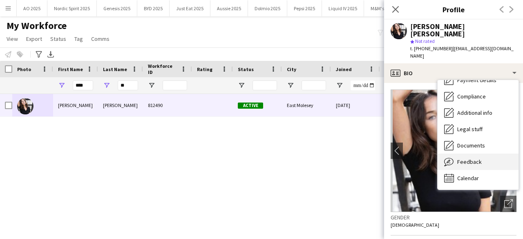
click at [478, 154] on div "Feedback Feedback" at bounding box center [478, 162] width 81 height 16
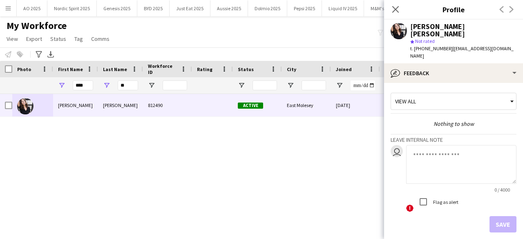
click at [452, 154] on textarea at bounding box center [461, 164] width 110 height 39
paste textarea "**********"
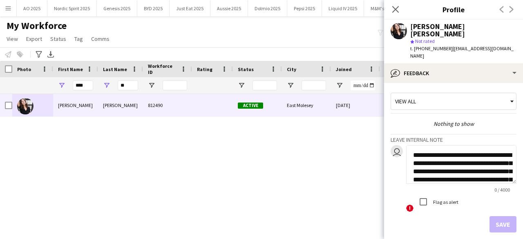
scroll to position [294, 0]
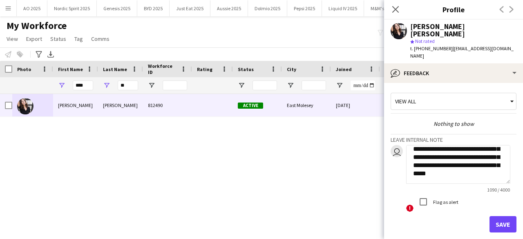
type textarea "**********"
click at [493, 216] on button "Save" at bounding box center [503, 224] width 27 height 16
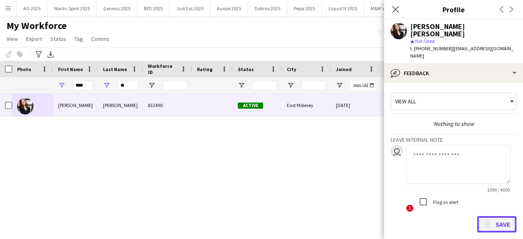
scroll to position [0, 0]
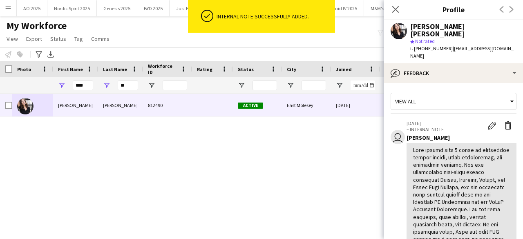
click at [340, 186] on div "[PERSON_NAME] [PERSON_NAME] 812490 Active East Molesey [DATE] 3 days 2 [EMAIL_A…" at bounding box center [249, 156] width 499 height 125
